Goal: Find contact information: Find contact information

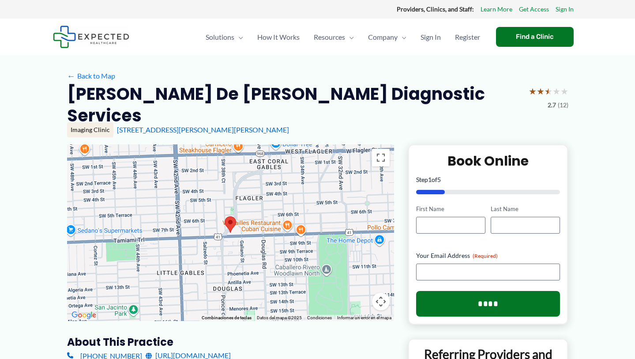
drag, startPoint x: 555, startPoint y: 104, endPoint x: 550, endPoint y: 97, distance: 8.7
click at [555, 104] on span "2.7" at bounding box center [552, 104] width 8 height 11
click at [549, 91] on span "★" at bounding box center [549, 91] width 8 height 16
click at [545, 91] on span "★" at bounding box center [549, 91] width 8 height 16
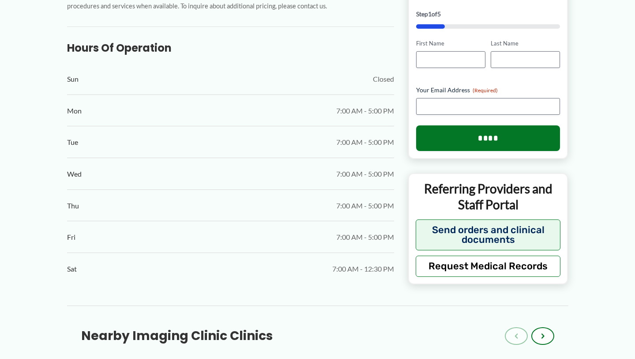
scroll to position [490, 0]
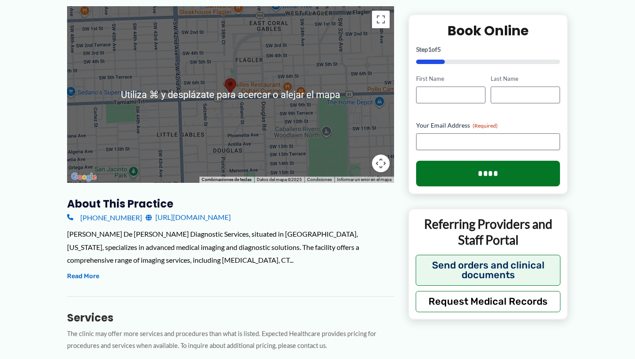
scroll to position [166, 0]
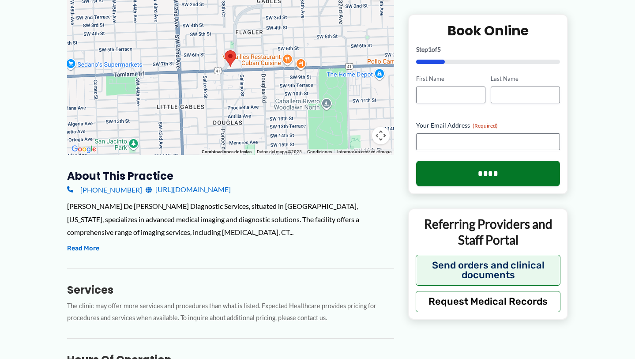
click at [193, 183] on link "[URL][DOMAIN_NAME]" at bounding box center [188, 189] width 85 height 13
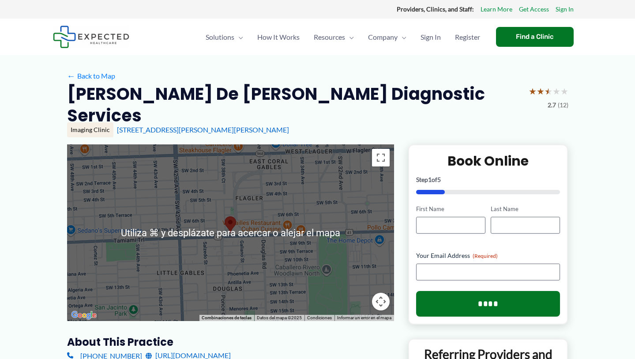
scroll to position [0, 0]
